Goal: Transaction & Acquisition: Purchase product/service

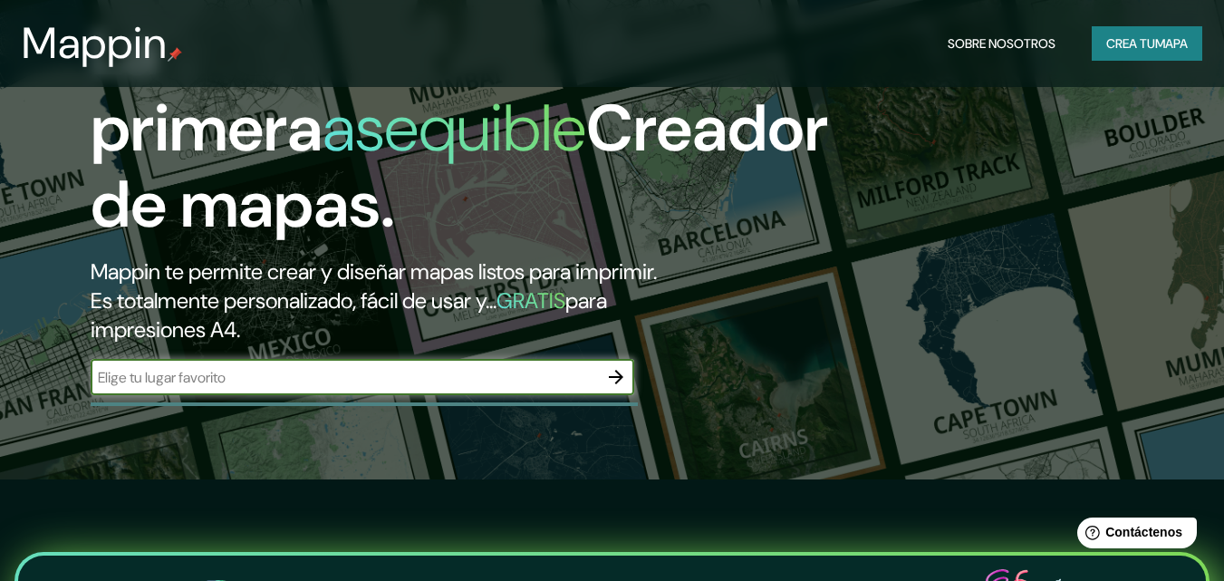
scroll to position [91, 0]
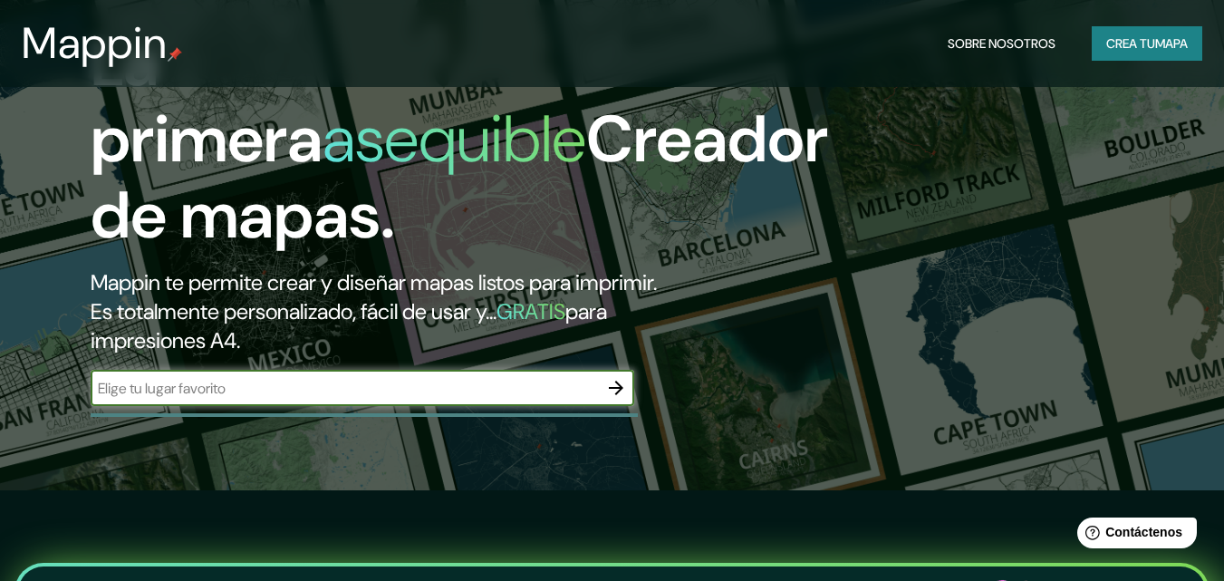
click at [397, 376] on div "​" at bounding box center [363, 388] width 544 height 36
type input "TUCUMAN [GEOGRAPHIC_DATA]"
click at [627, 383] on button "button" at bounding box center [616, 388] width 36 height 36
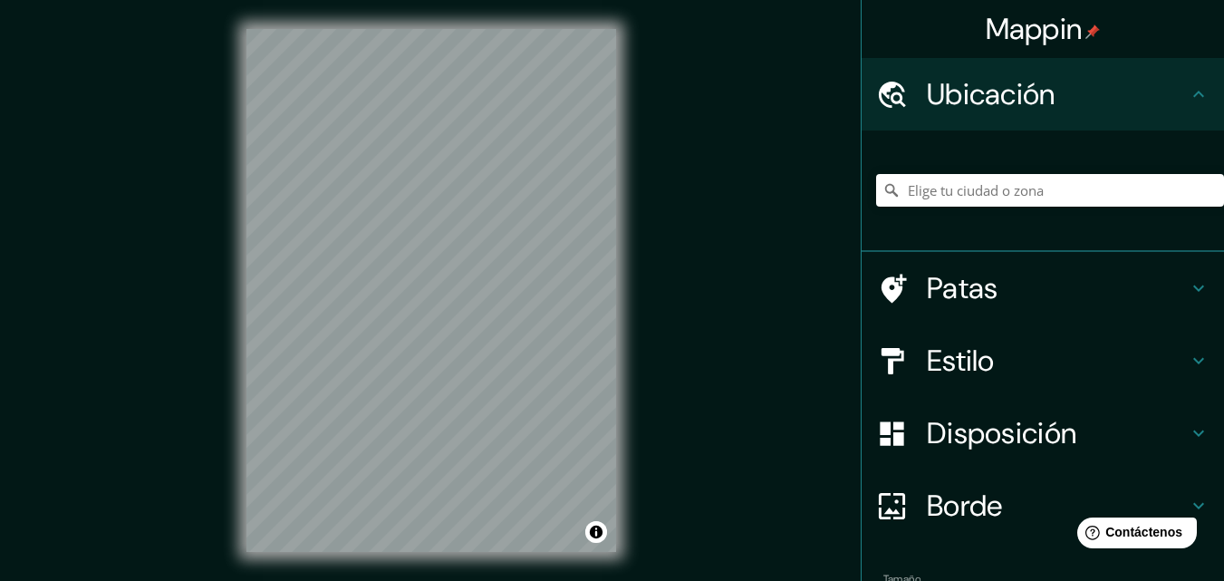
click at [238, 292] on div "© Mapbox © OpenStreetMap Improve this map" at bounding box center [431, 290] width 428 height 581
click at [692, 184] on div "Mappin Ubicación Patas Estilo Disposición Borde Elige un borde. Consejo : puede…" at bounding box center [612, 305] width 1224 height 610
click at [976, 189] on input "Elige tu ciudad o zona" at bounding box center [1050, 190] width 348 height 33
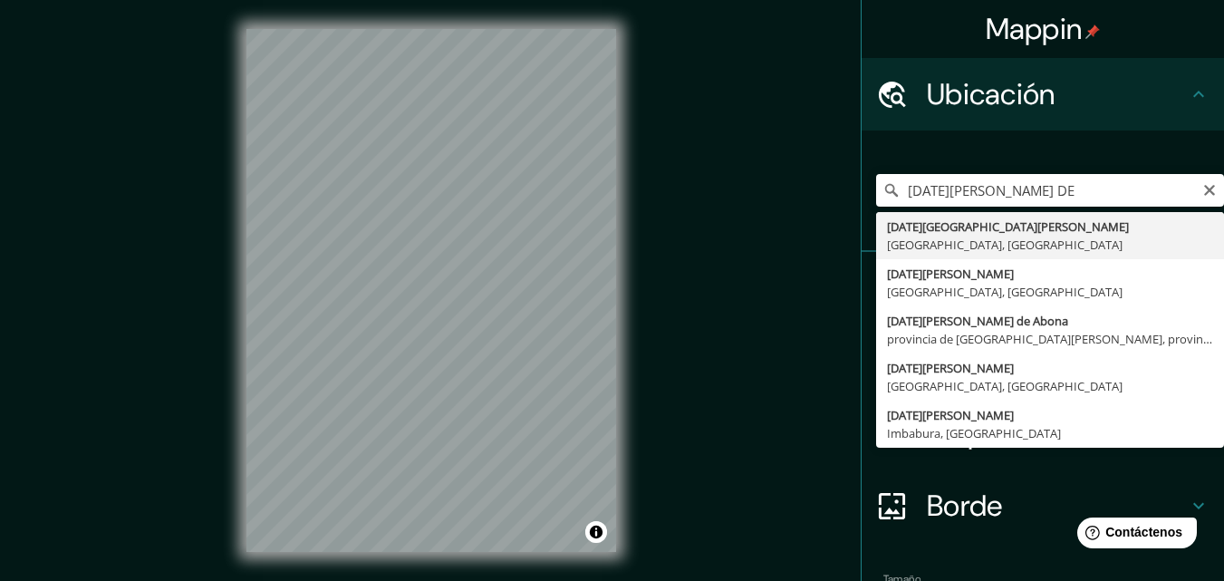
type input "[DATE][GEOGRAPHIC_DATA][PERSON_NAME], [GEOGRAPHIC_DATA], [GEOGRAPHIC_DATA]"
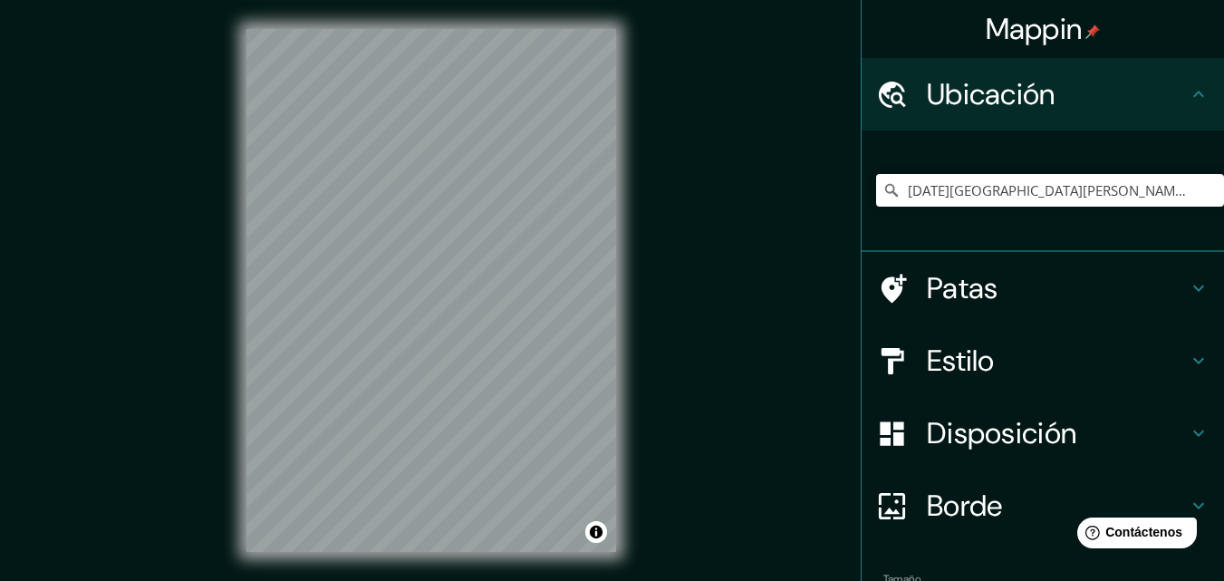
click at [976, 362] on font "Estilo" at bounding box center [961, 361] width 68 height 38
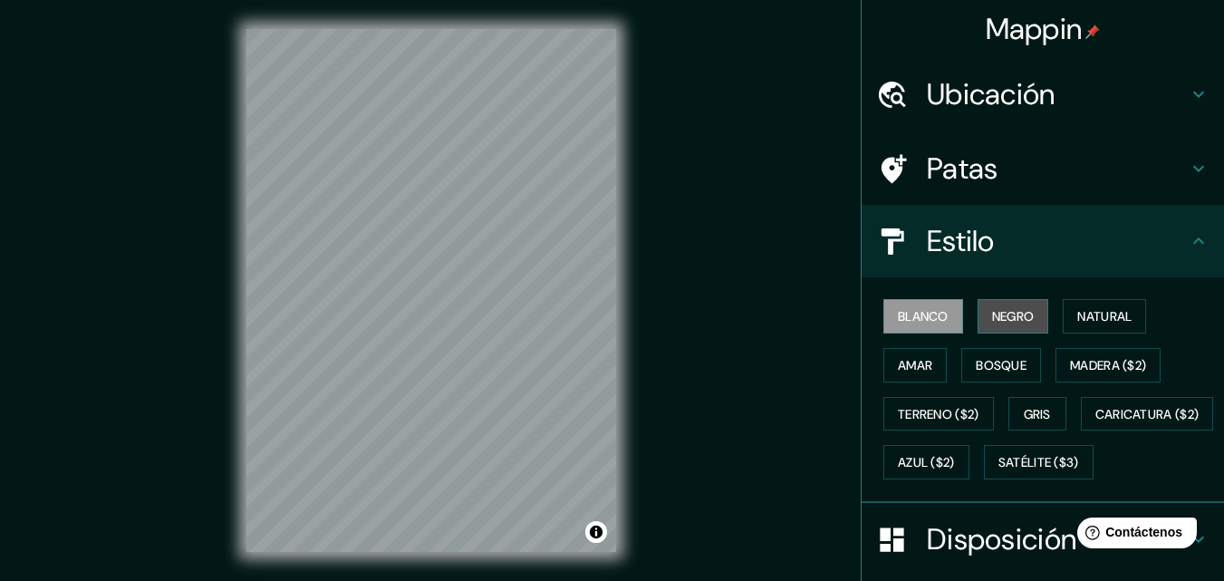
click at [1024, 320] on font "Negro" at bounding box center [1013, 316] width 43 height 16
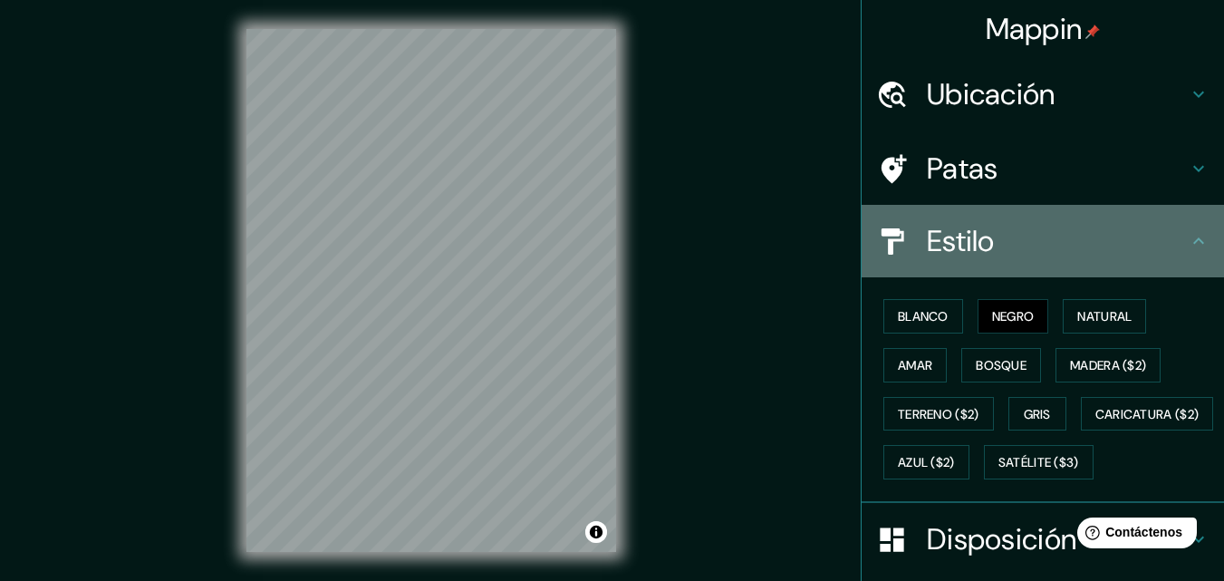
click at [991, 233] on h4 "Estilo" at bounding box center [1057, 241] width 261 height 36
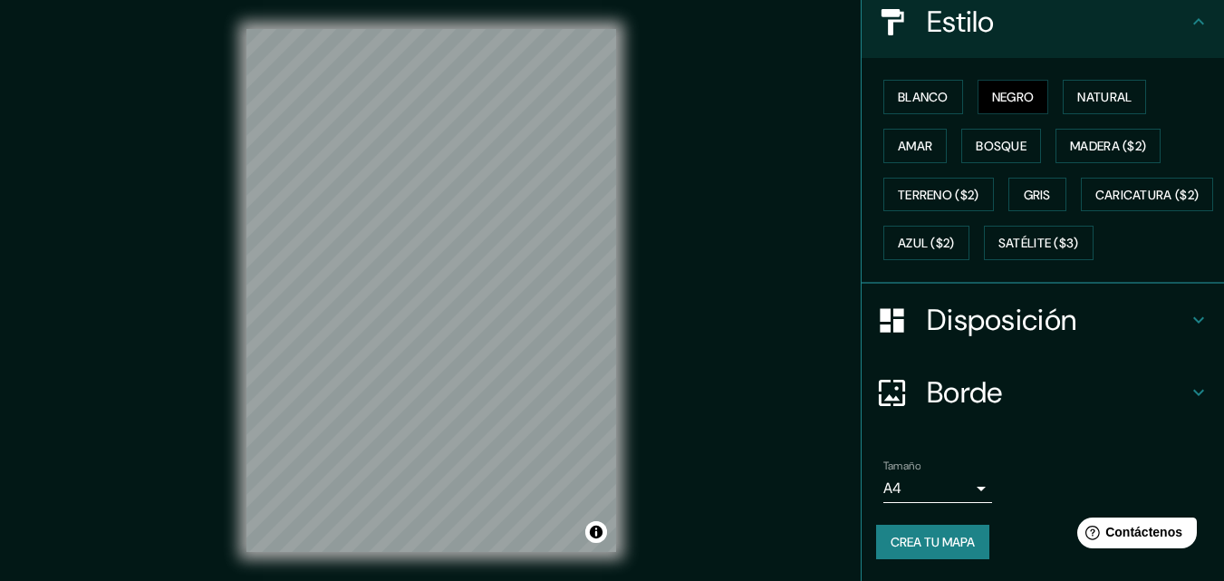
click at [1025, 326] on font "Disposición" at bounding box center [1002, 320] width 150 height 38
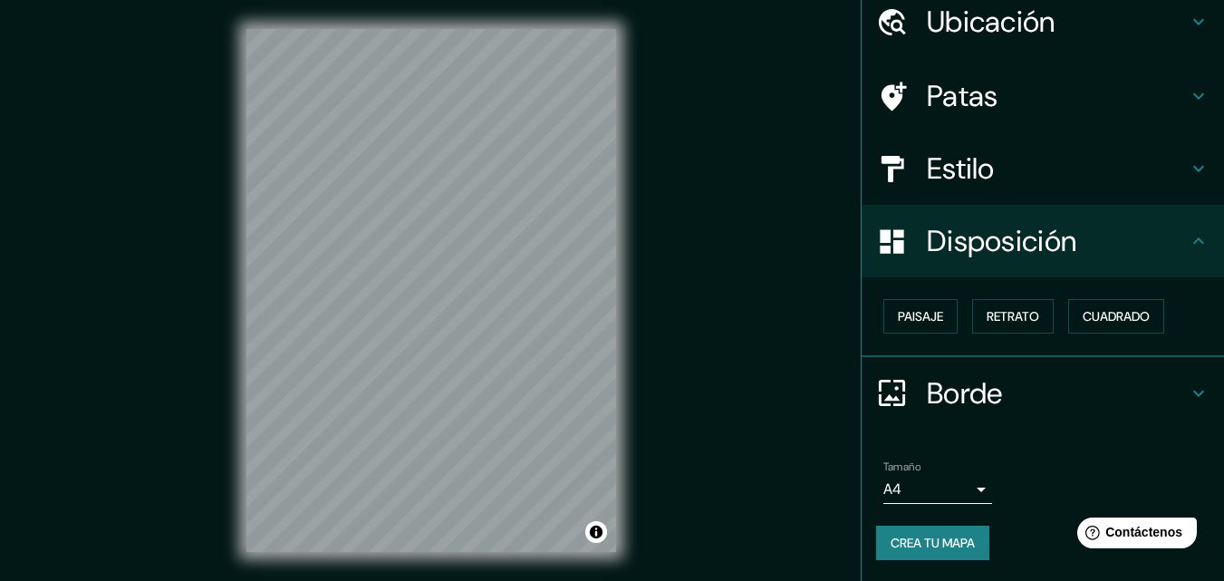
scroll to position [72, 0]
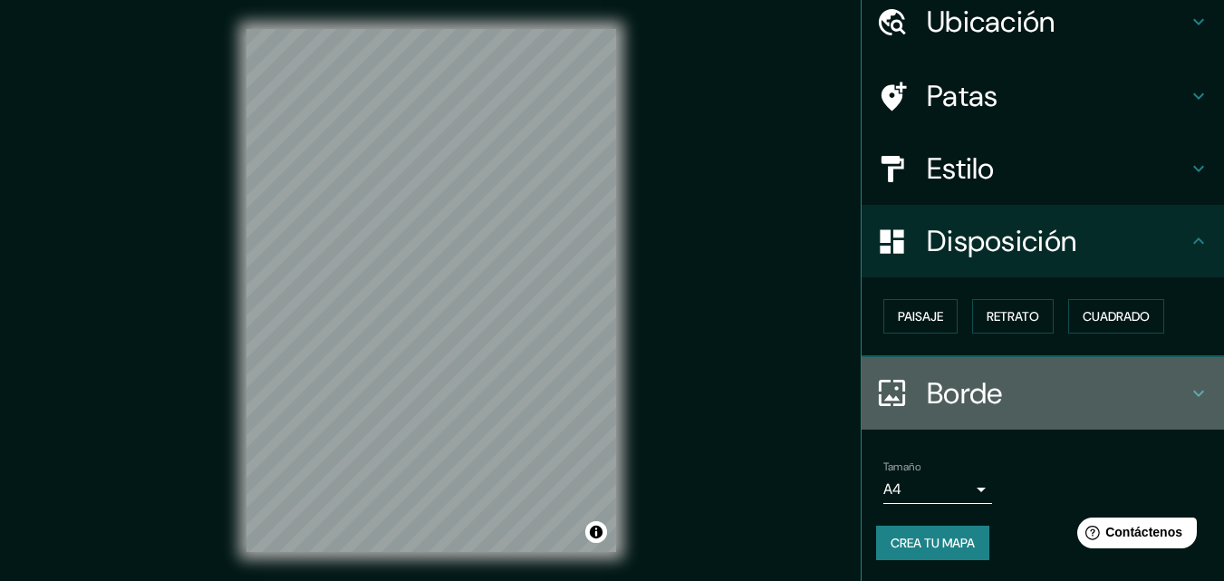
click at [1000, 382] on h4 "Borde" at bounding box center [1057, 393] width 261 height 36
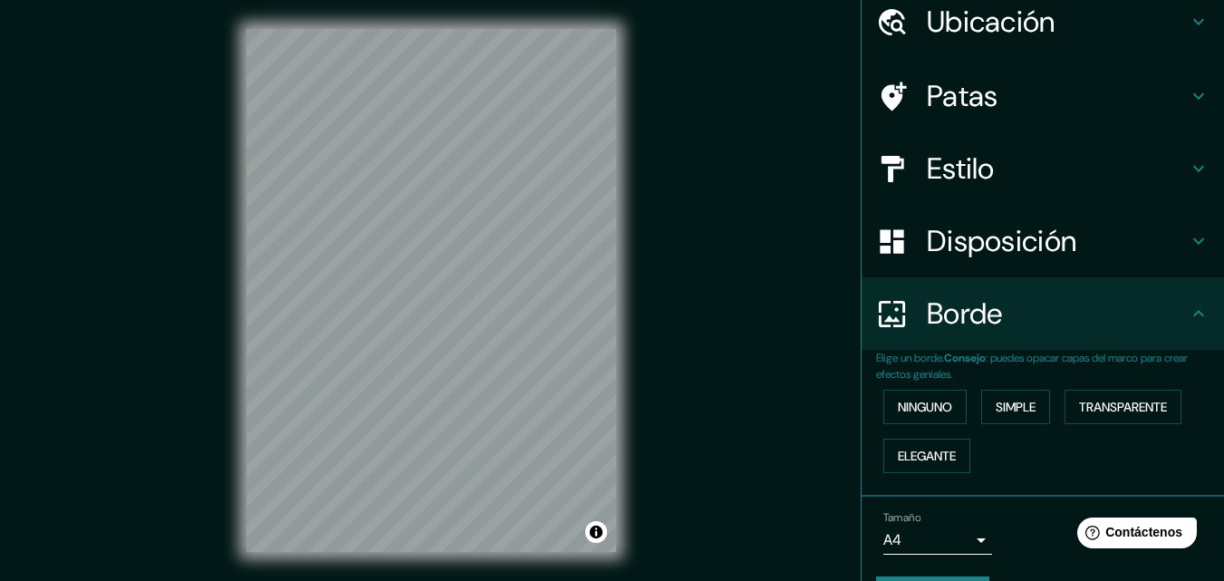
click at [993, 343] on div "Borde" at bounding box center [1043, 313] width 362 height 72
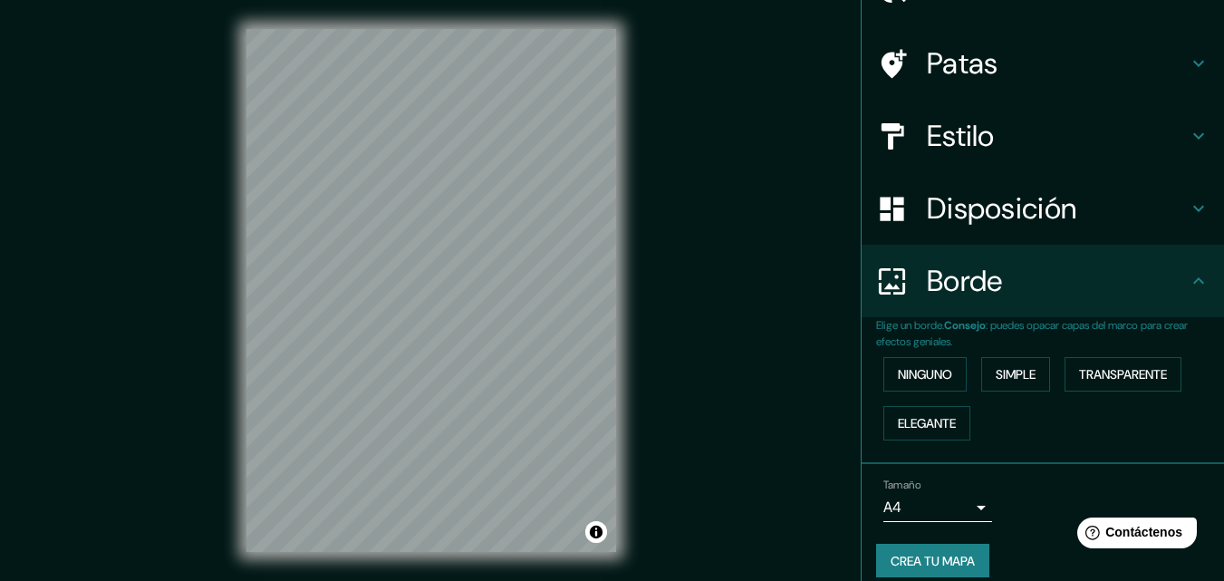
scroll to position [123, 0]
